Goal: Task Accomplishment & Management: Use online tool/utility

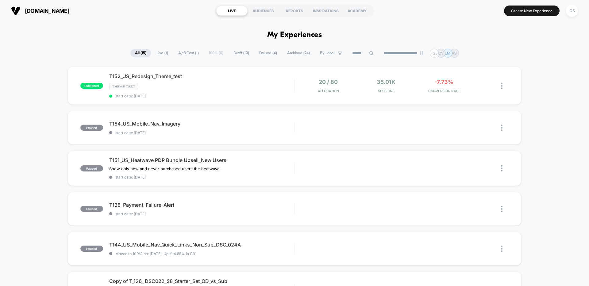
click at [257, 54] on span "Paused ( 4 )" at bounding box center [268, 53] width 27 height 8
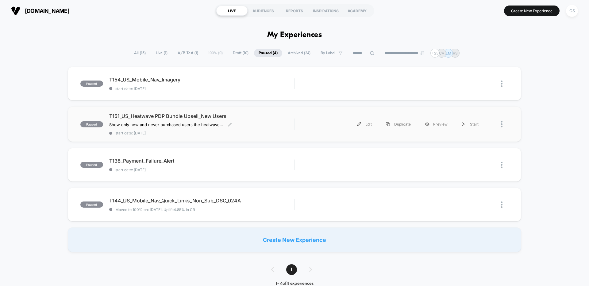
click at [274, 126] on div "T151_US_Heatwave PDP Bundle Upsell_New Users Show only new and never purchased …" at bounding box center [201, 124] width 185 height 22
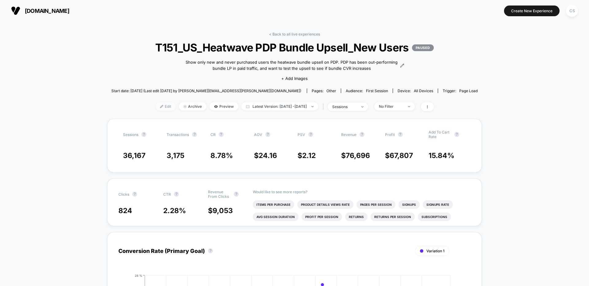
click at [160, 108] on span "Edit" at bounding box center [165, 106] width 20 height 8
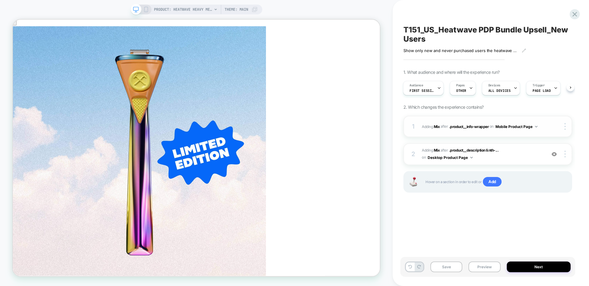
scroll to position [0, 665]
click at [472, 89] on icon at bounding box center [471, 88] width 4 height 4
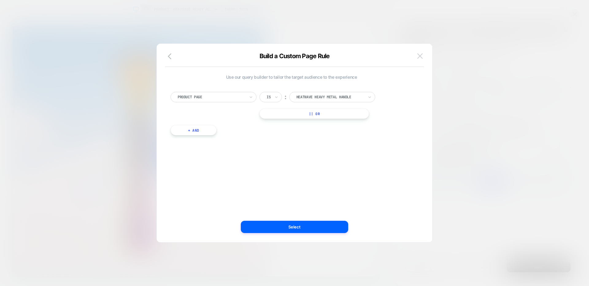
click at [420, 57] on img at bounding box center [420, 55] width 6 height 5
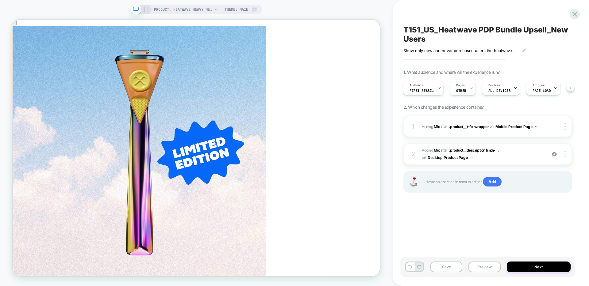
scroll to position [0, 0]
